Goal: Use online tool/utility: Use online tool/utility

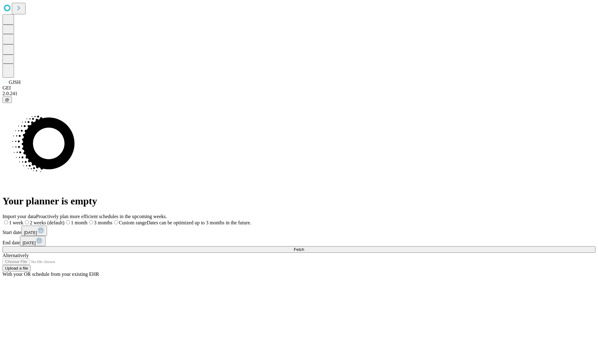
click at [304, 247] on span "Fetch" at bounding box center [299, 249] width 10 height 5
